Goal: Navigation & Orientation: Find specific page/section

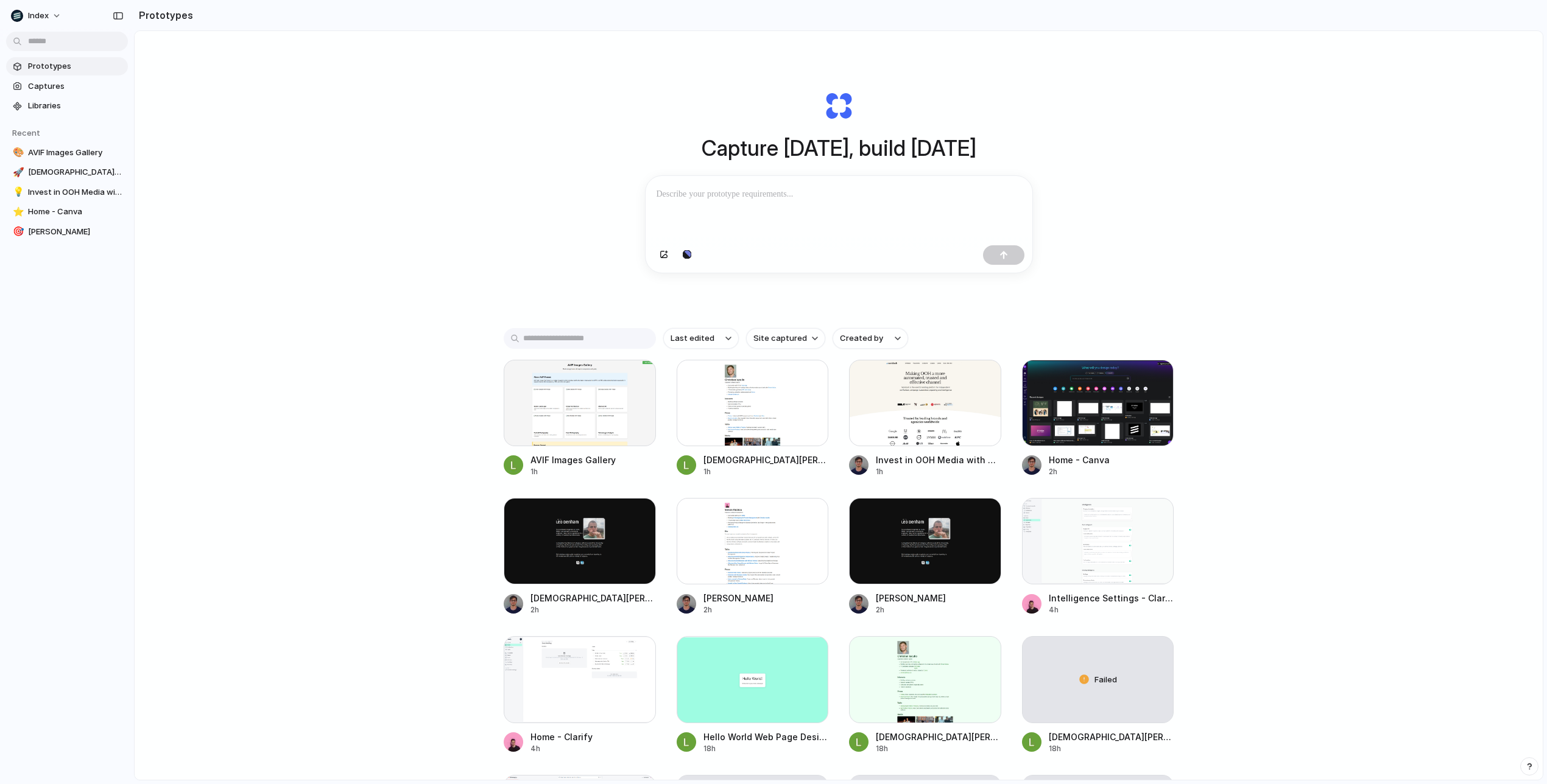
click at [525, 218] on div "Capture [DATE], build [DATE] Clone web app Clone screenshot Start from existing…" at bounding box center [839, 438] width 1408 height 813
click at [541, 340] on input "text" at bounding box center [580, 339] width 153 height 21
click at [541, 293] on div "Capture [DATE], build [DATE] Clone web app Clone screenshot Start from existing…" at bounding box center [839, 438] width 1408 height 813
click at [351, 222] on div "Capture [DATE], build [DATE] Clone web app Clone screenshot Start from existing…" at bounding box center [839, 438] width 1408 height 813
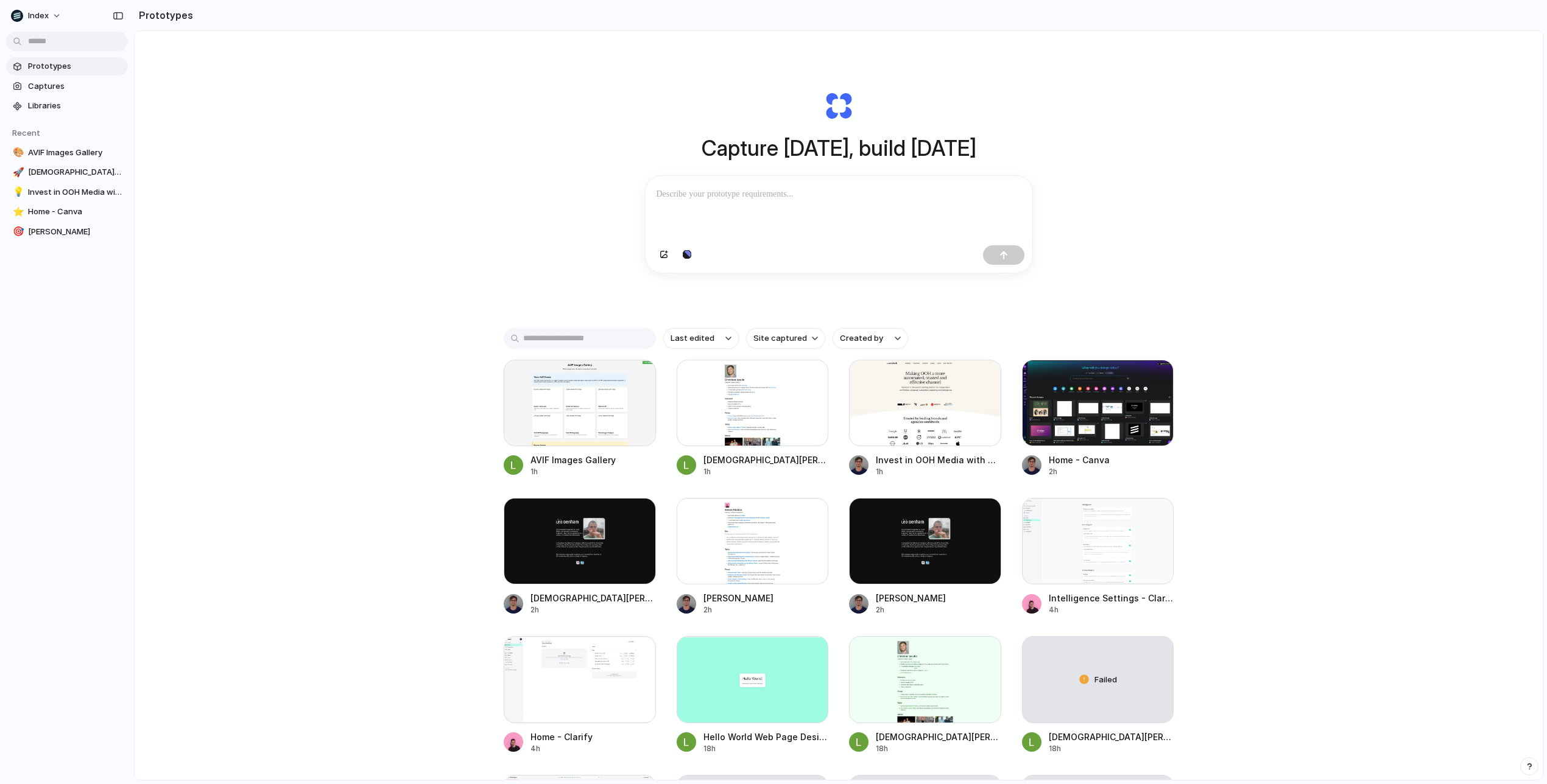
click at [604, 256] on div "Capture [DATE], build [DATE] Clone web app Clone screenshot Start from existing…" at bounding box center [838, 182] width 487 height 273
